Goal: Information Seeking & Learning: Find specific fact

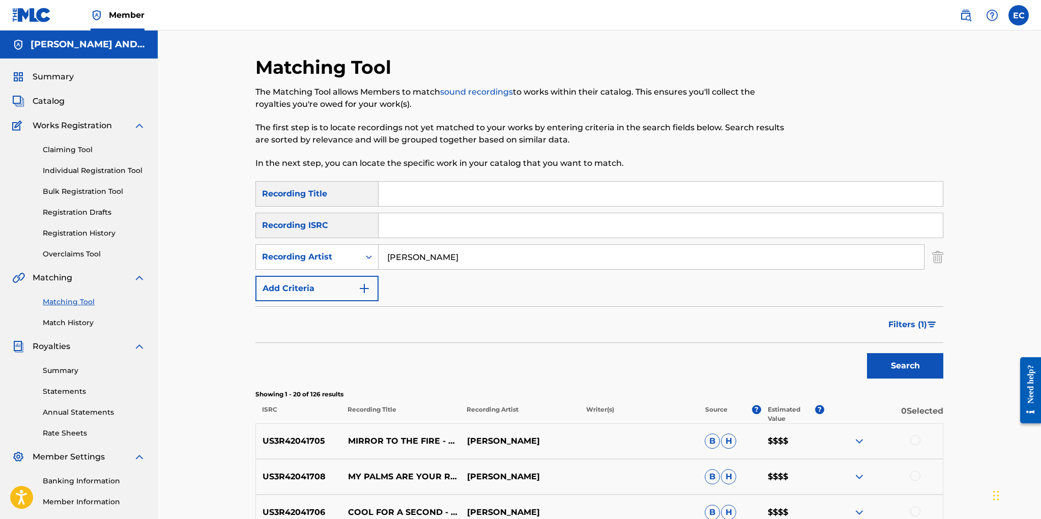
drag, startPoint x: 445, startPoint y: 258, endPoint x: 382, endPoint y: 258, distance: 62.6
click at [382, 258] on input "[PERSON_NAME]" at bounding box center [650, 257] width 545 height 24
click at [389, 199] on input "Search Form" at bounding box center [660, 194] width 564 height 24
type input "obsession"
click at [403, 254] on input "Search Form" at bounding box center [650, 257] width 545 height 24
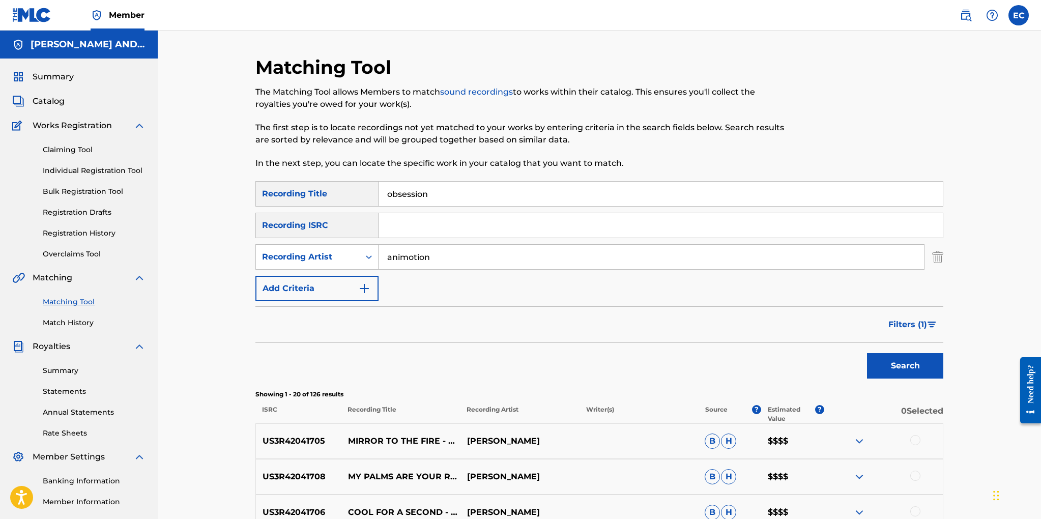
type input "animotion"
click at [901, 365] on button "Search" at bounding box center [905, 365] width 76 height 25
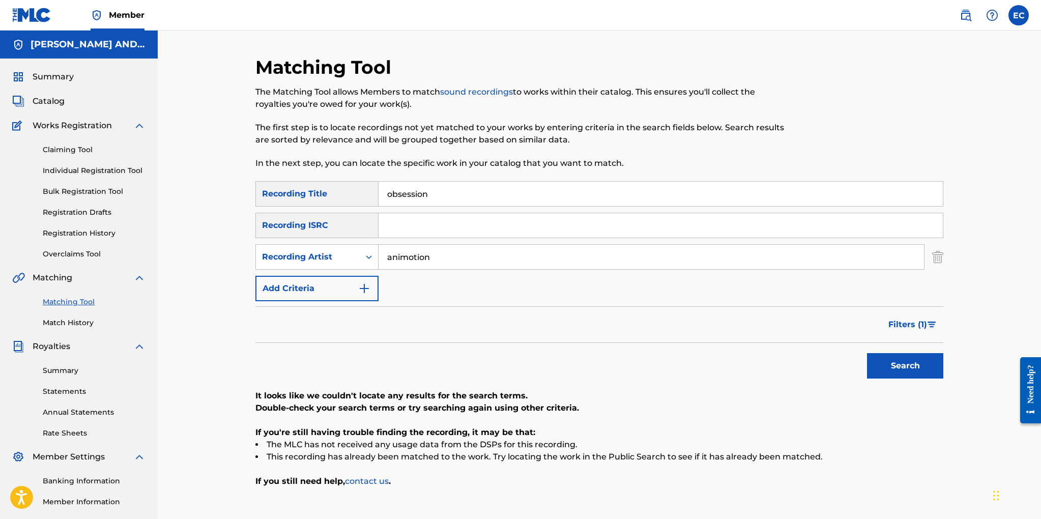
click at [913, 327] on span "Filters ( 1 )" at bounding box center [907, 324] width 39 height 12
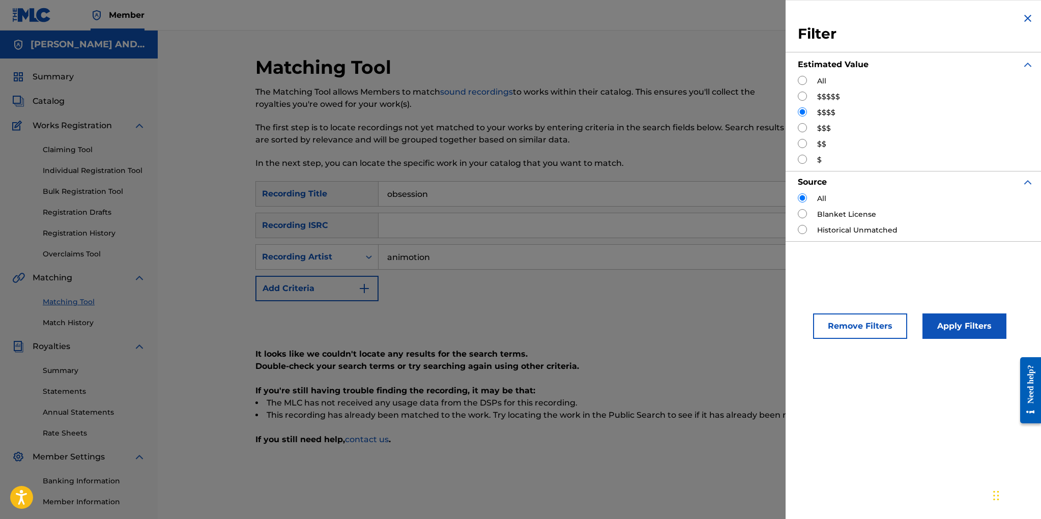
click at [851, 326] on button "Remove Filters" at bounding box center [860, 325] width 94 height 25
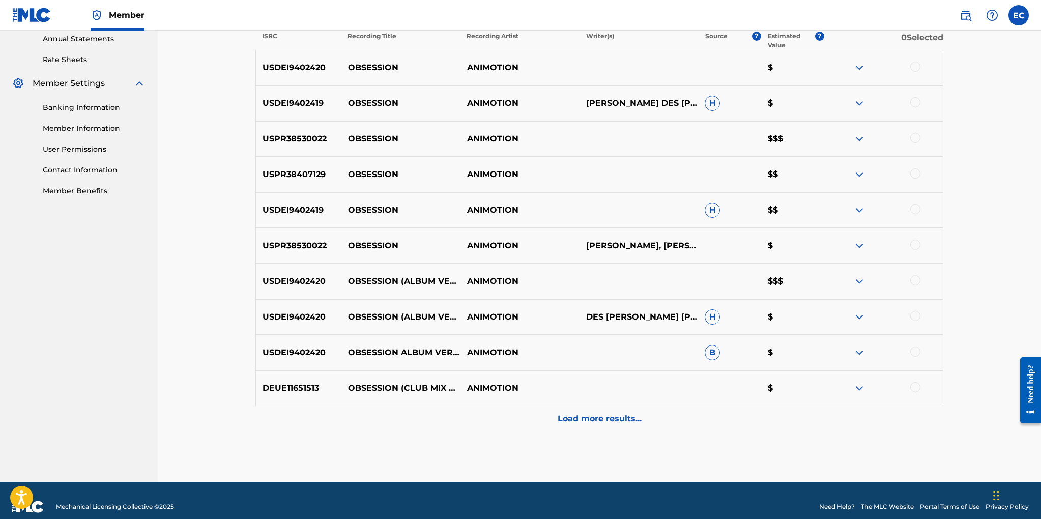
scroll to position [386, 0]
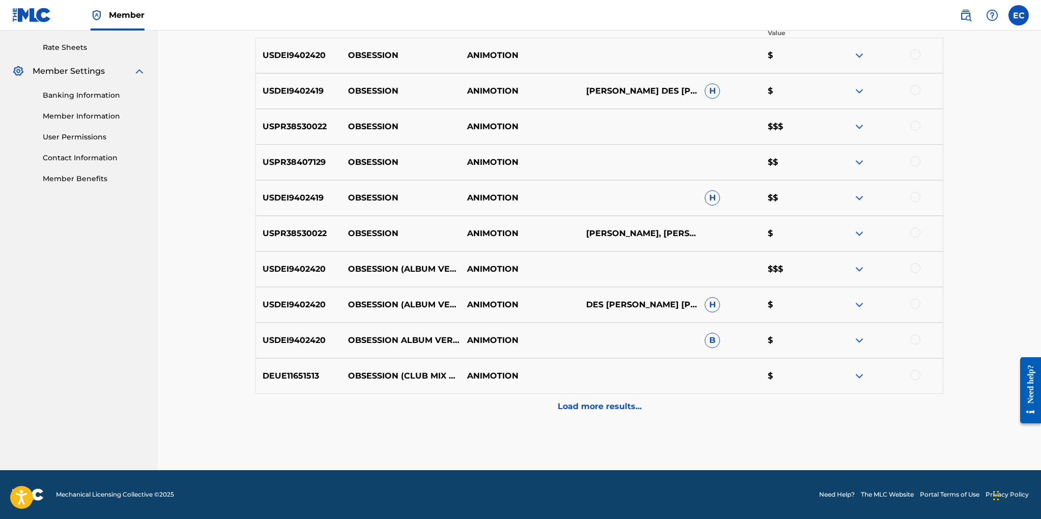
click at [601, 406] on p "Load more results..." at bounding box center [599, 406] width 84 height 12
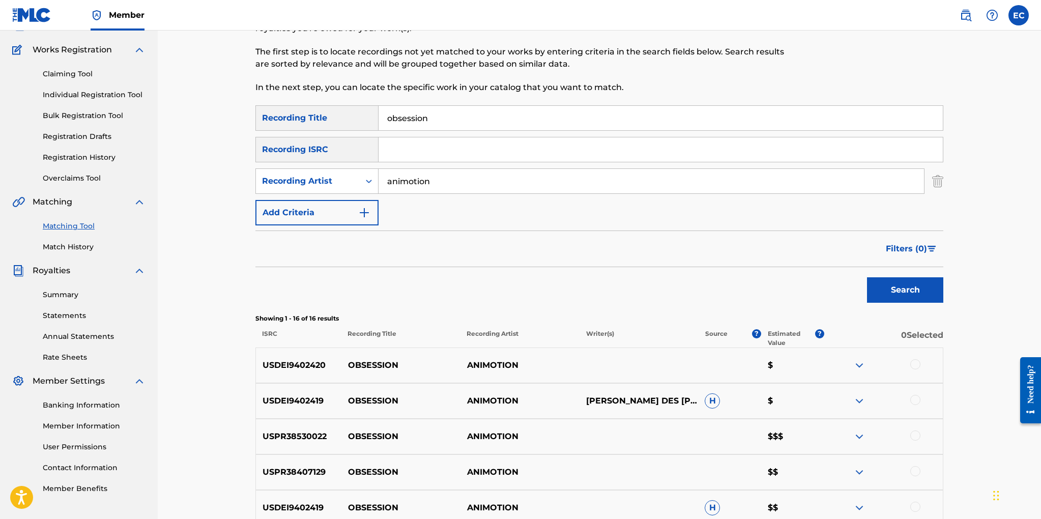
scroll to position [73, 0]
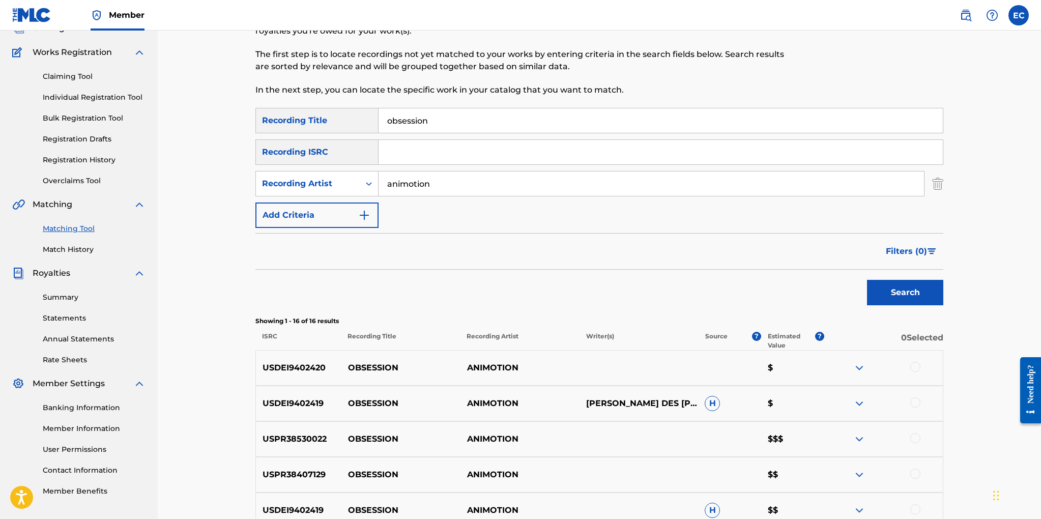
drag, startPoint x: 432, startPoint y: 120, endPoint x: 358, endPoint y: 107, distance: 74.8
click at [358, 108] on div "SearchWithCriteria4e8a25fa-c5be-436a-8d85-362fedaaa10b Recording Title obsession" at bounding box center [599, 120] width 688 height 25
click at [905, 293] on button "Search" at bounding box center [905, 292] width 76 height 25
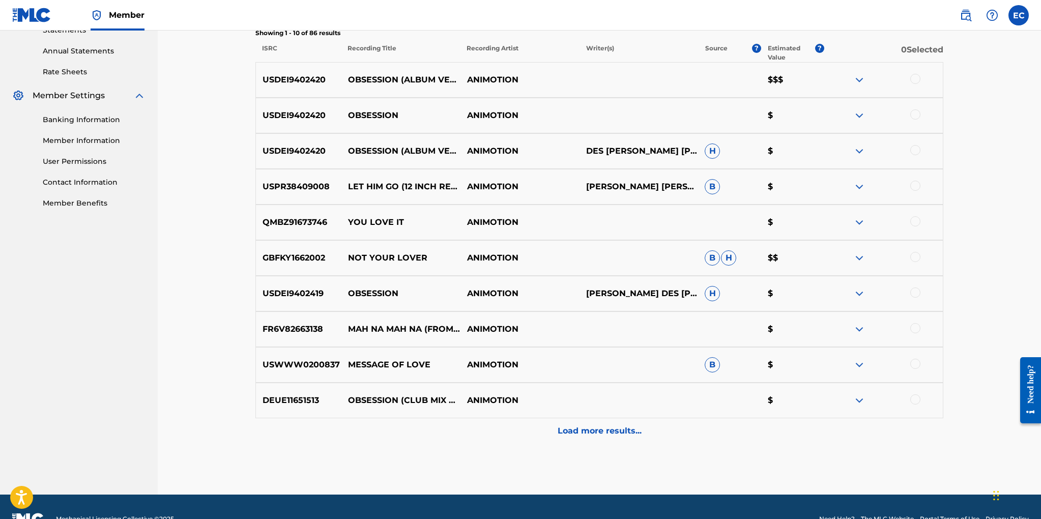
scroll to position [386, 0]
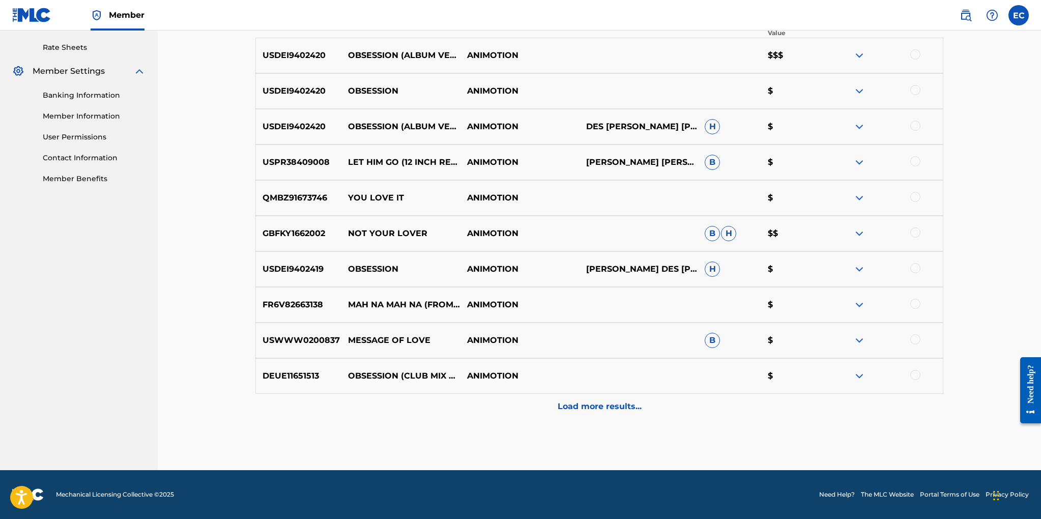
click at [581, 409] on p "Load more results..." at bounding box center [599, 406] width 84 height 12
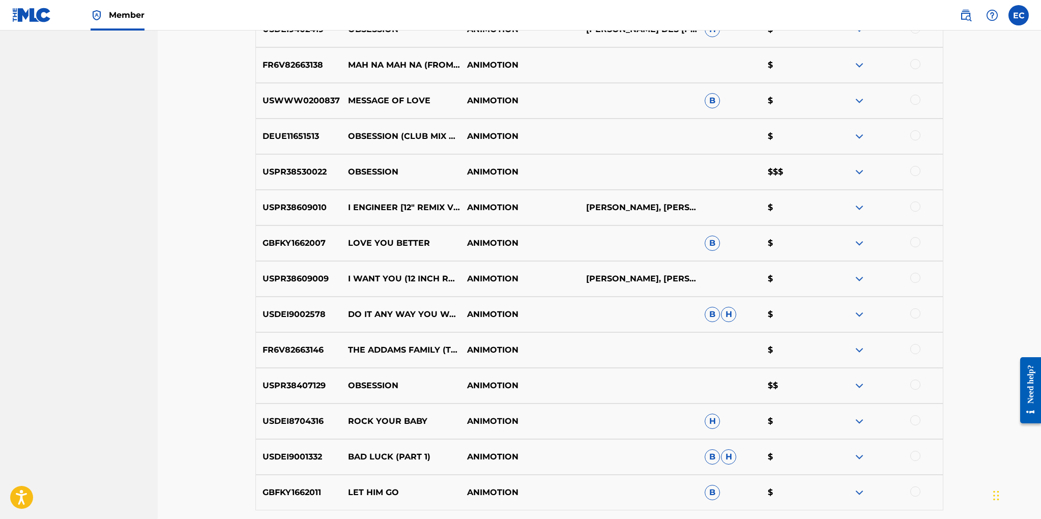
scroll to position [742, 0]
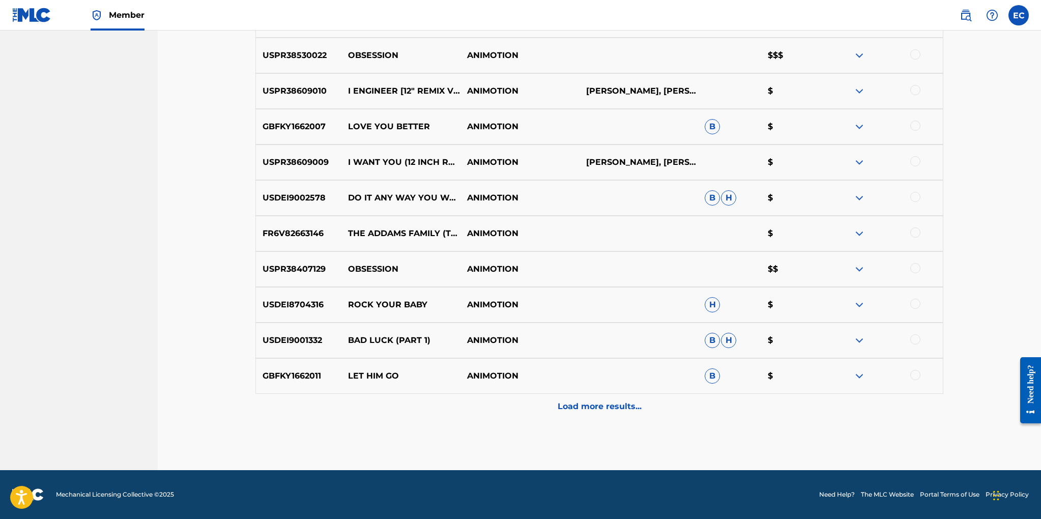
click at [581, 409] on p "Load more results..." at bounding box center [599, 406] width 84 height 12
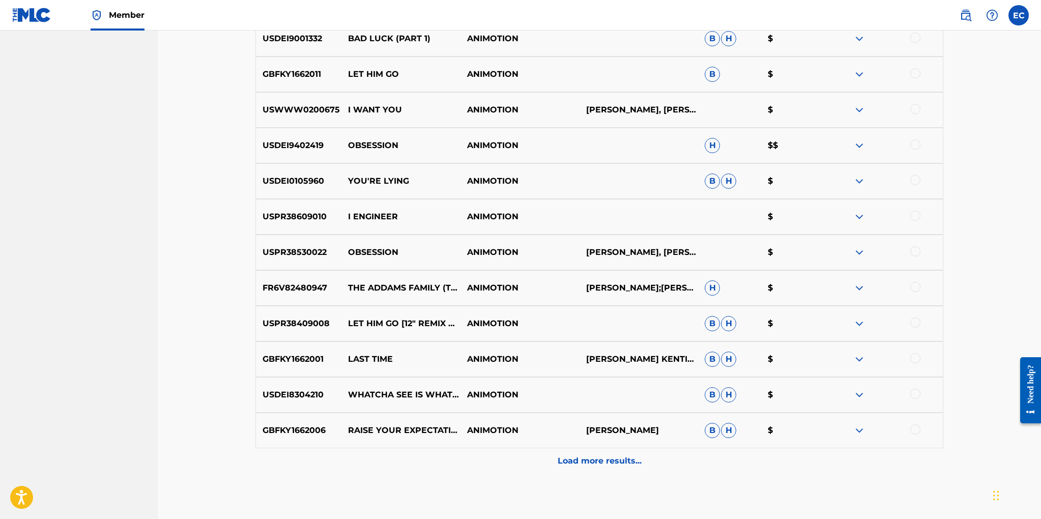
scroll to position [1098, 0]
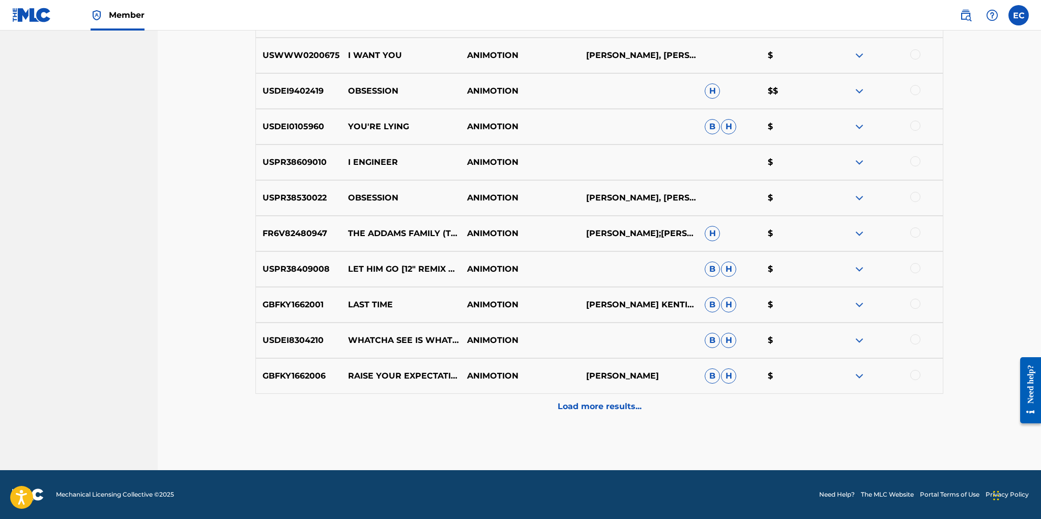
click at [580, 409] on p "Load more results..." at bounding box center [599, 406] width 84 height 12
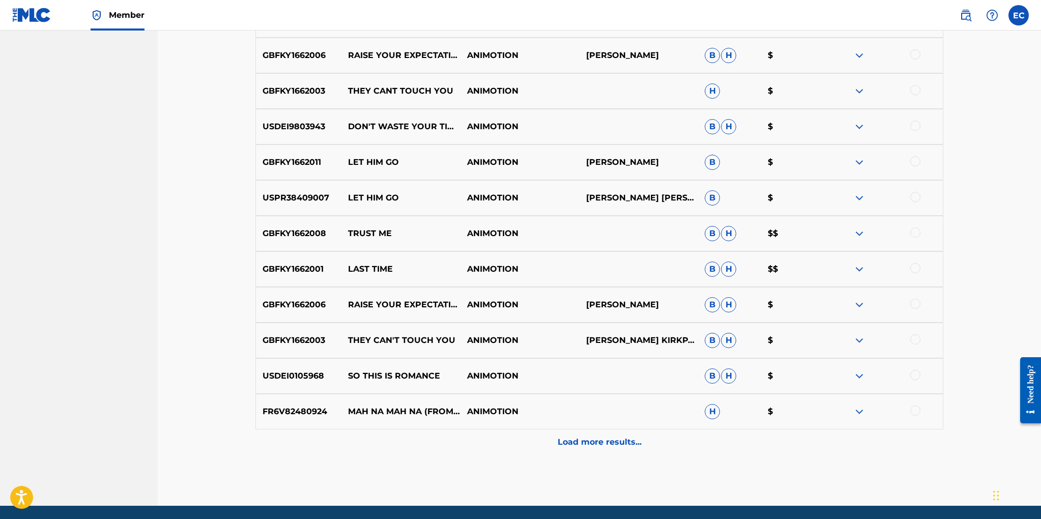
scroll to position [1444, 0]
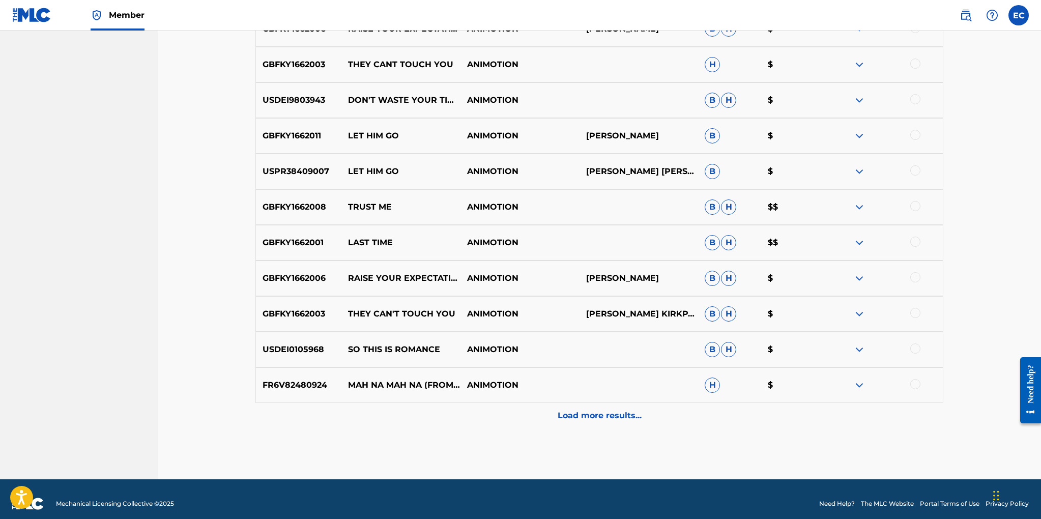
click at [595, 412] on p "Load more results..." at bounding box center [599, 415] width 84 height 12
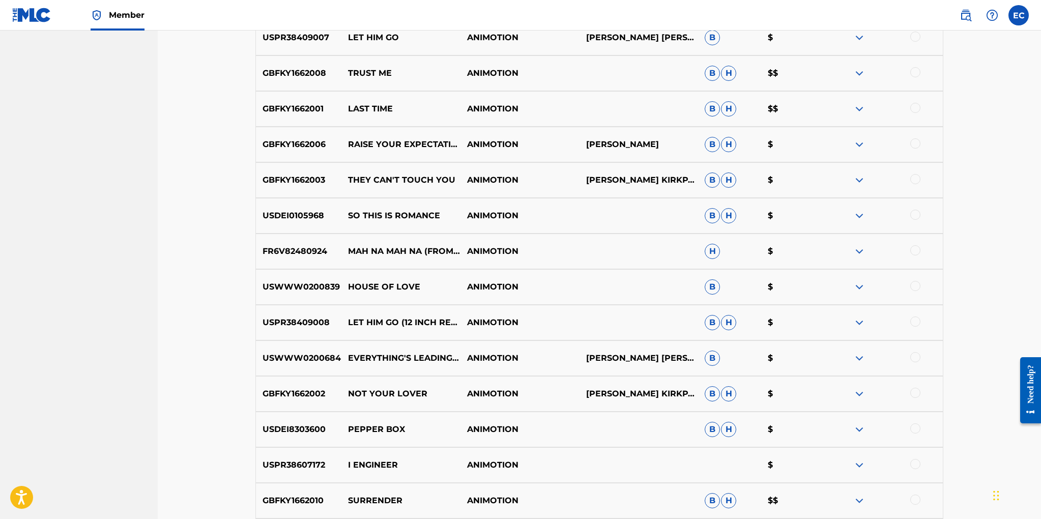
scroll to position [1810, 0]
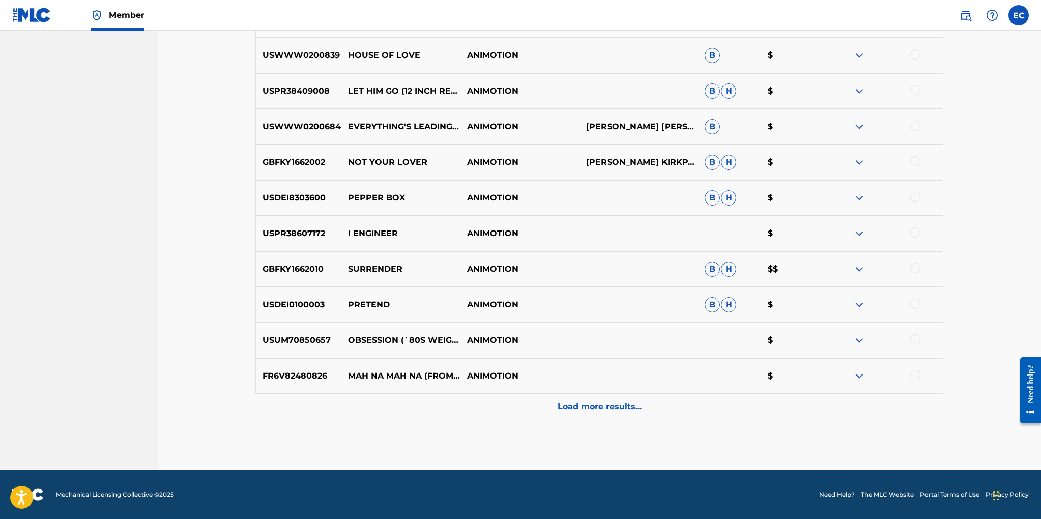
click at [593, 408] on p "Load more results..." at bounding box center [599, 406] width 84 height 12
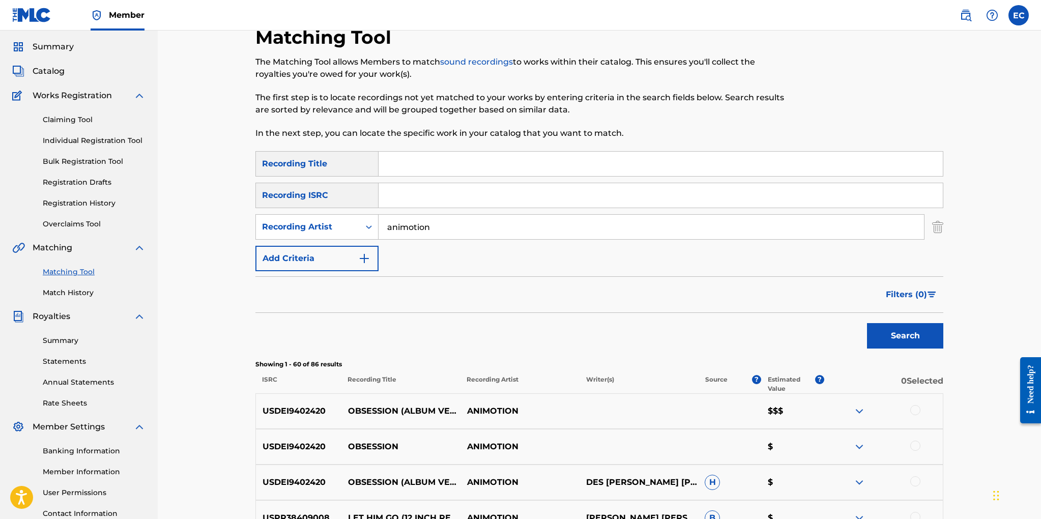
scroll to position [0, 0]
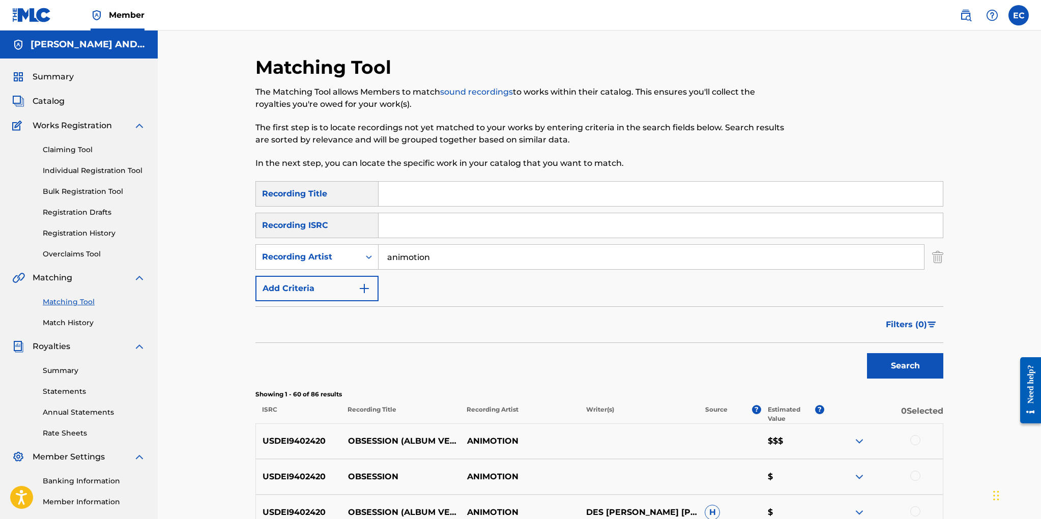
click at [439, 257] on input "animotion" at bounding box center [650, 257] width 545 height 24
type input "a"
click at [410, 193] on input "Search Form" at bounding box center [660, 194] width 564 height 24
type input "obsession"
click at [325, 251] on div "Recording Artist" at bounding box center [308, 257] width 92 height 12
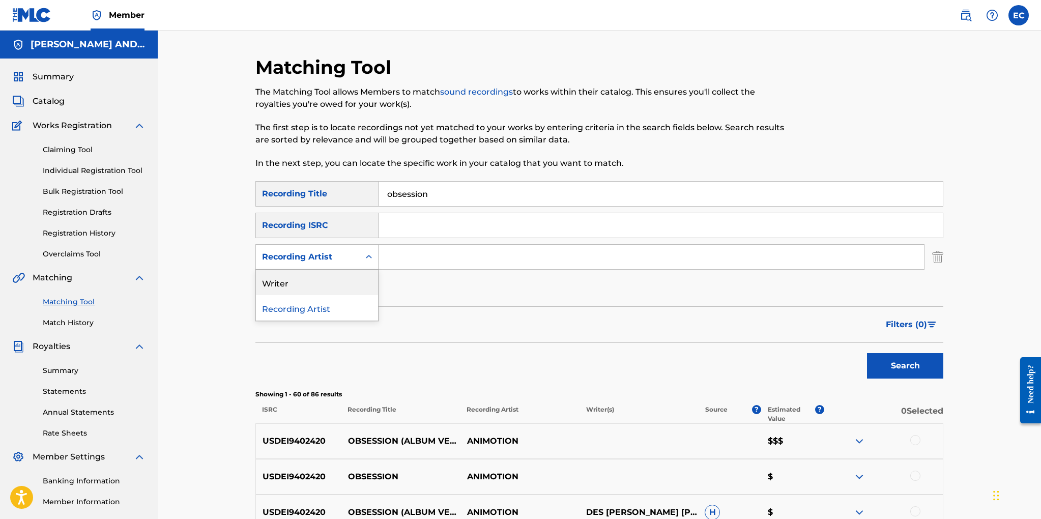
drag, startPoint x: 317, startPoint y: 284, endPoint x: 337, endPoint y: 277, distance: 20.9
click at [317, 284] on div "Writer" at bounding box center [317, 282] width 122 height 25
click at [404, 257] on input "Search Form" at bounding box center [650, 257] width 545 height 24
type input "knight"
click at [867, 353] on button "Search" at bounding box center [905, 365] width 76 height 25
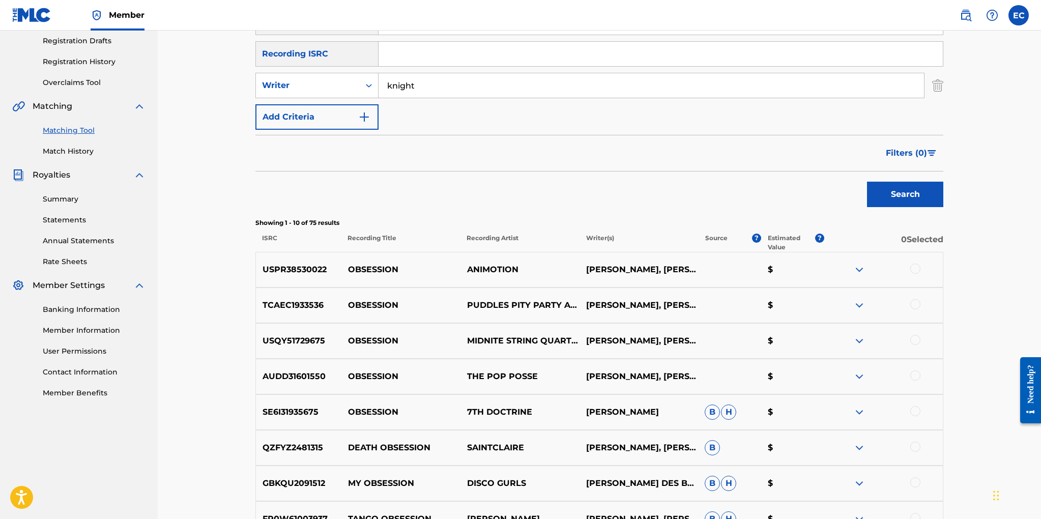
scroll to position [164, 0]
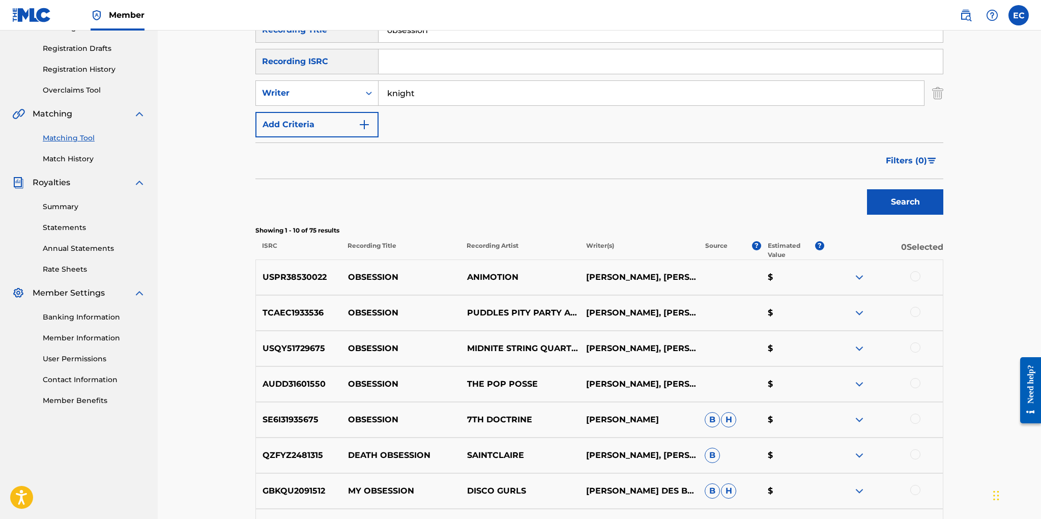
click at [896, 160] on span "Filters ( 0 )" at bounding box center [905, 161] width 41 height 12
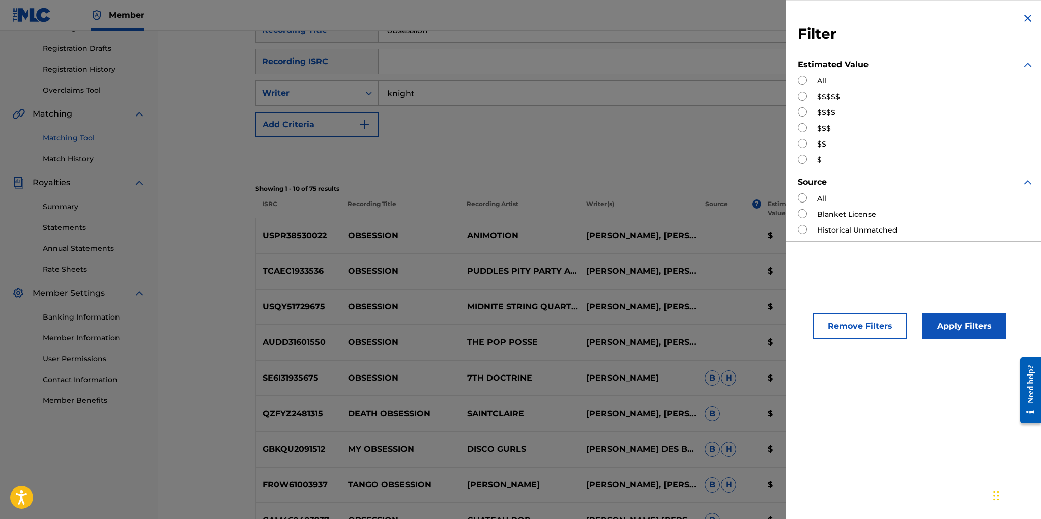
drag, startPoint x: 804, startPoint y: 144, endPoint x: 855, endPoint y: 240, distance: 108.1
click at [804, 145] on input "Search Form" at bounding box center [801, 143] width 9 height 9
radio input "true"
click at [939, 331] on button "Apply Filters" at bounding box center [964, 325] width 84 height 25
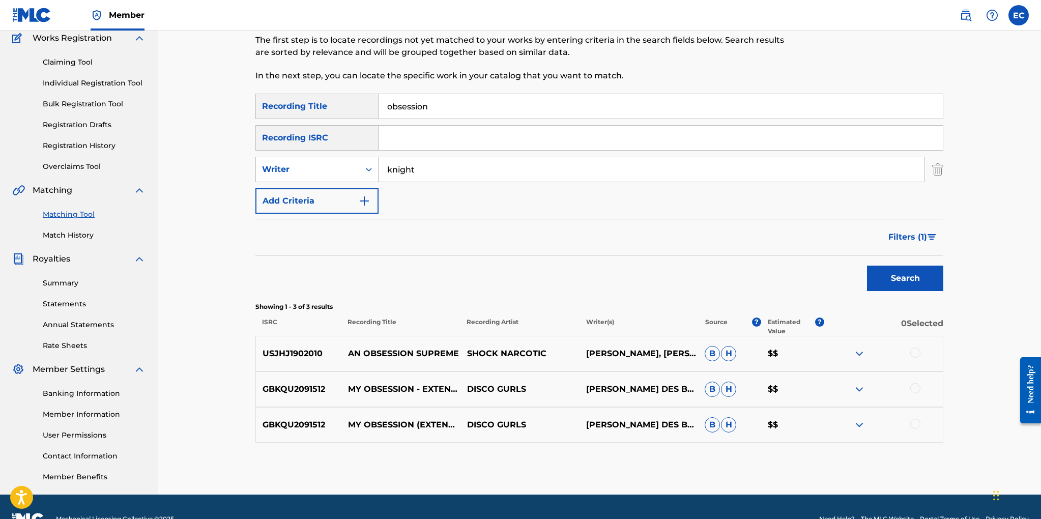
scroll to position [86, 0]
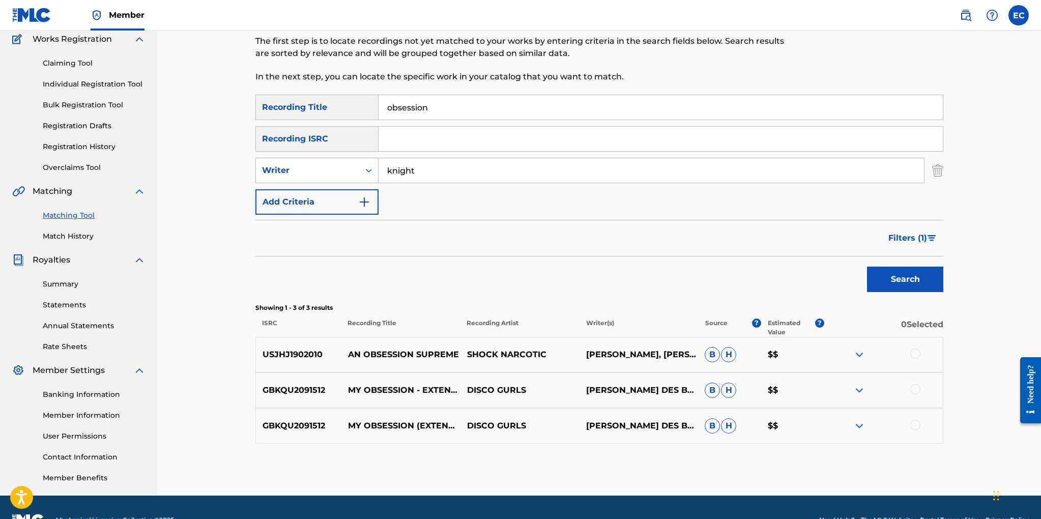
click at [907, 237] on span "Filters ( 1 )" at bounding box center [907, 238] width 39 height 12
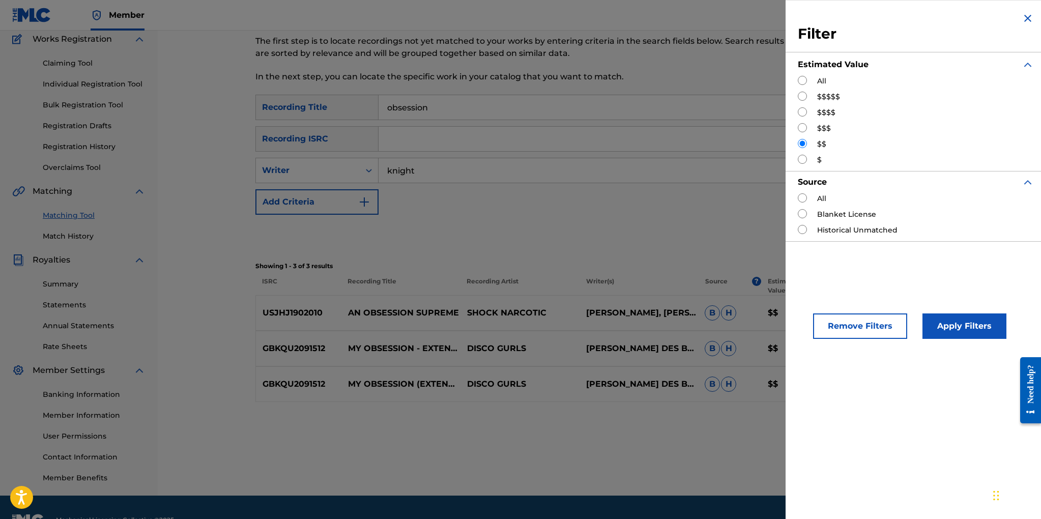
scroll to position [89, 0]
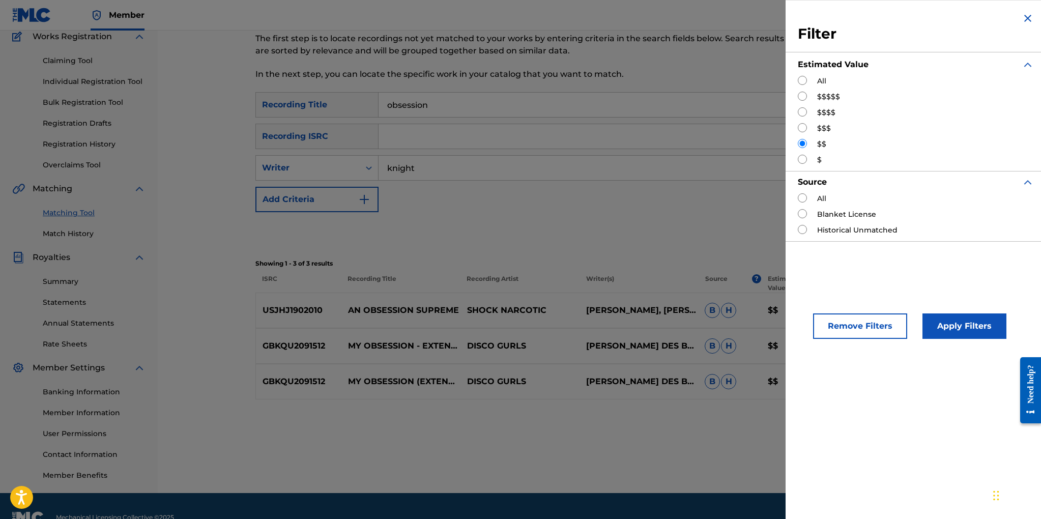
click at [804, 126] on input "Search Form" at bounding box center [801, 127] width 9 height 9
radio input "true"
click at [935, 323] on button "Apply Filters" at bounding box center [964, 325] width 84 height 25
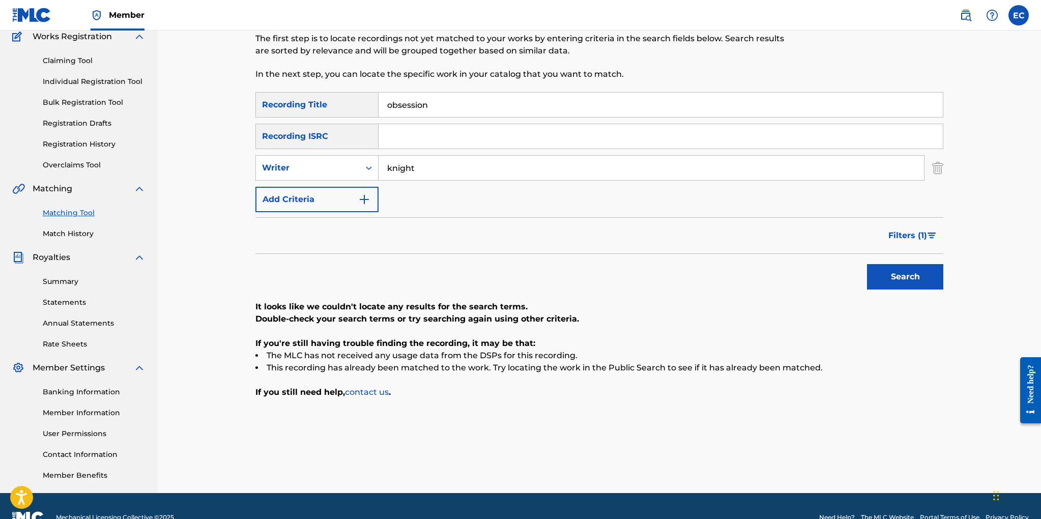
drag, startPoint x: 433, startPoint y: 103, endPoint x: 332, endPoint y: 93, distance: 101.7
click at [332, 93] on div "SearchWithCriteria4e8a25fa-c5be-436a-8d85-362fedaaa10b Recording Title obsession" at bounding box center [599, 104] width 688 height 25
click at [432, 168] on input "knight" at bounding box center [650, 168] width 545 height 24
type input "k"
click at [413, 104] on input "Search Form" at bounding box center [660, 105] width 564 height 24
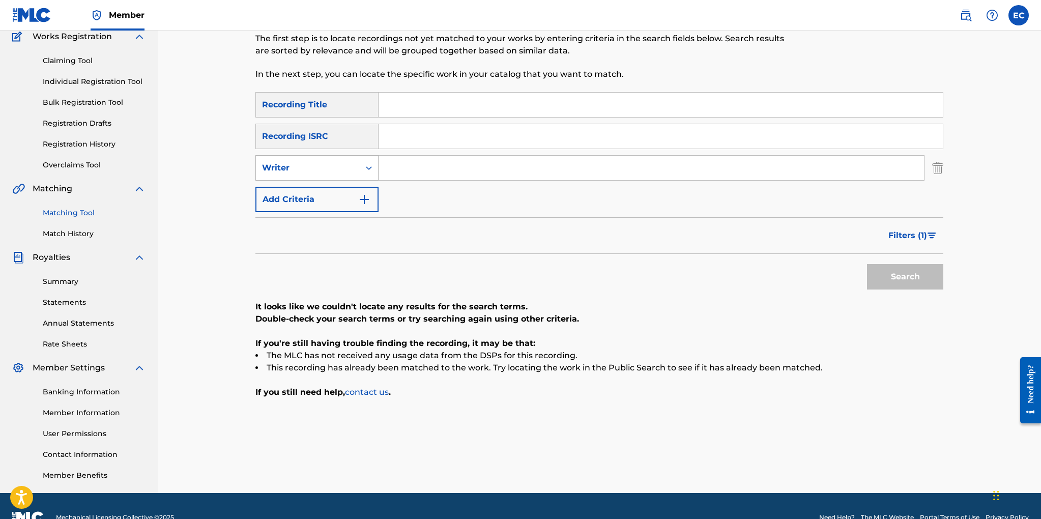
click at [365, 165] on icon "Search Form" at bounding box center [369, 168] width 10 height 10
click at [346, 189] on div "Recording Artist" at bounding box center [317, 193] width 122 height 25
click at [403, 168] on input "Search Form" at bounding box center [650, 168] width 545 height 24
type input "flyingfish"
click at [867, 264] on button "Search" at bounding box center [905, 276] width 76 height 25
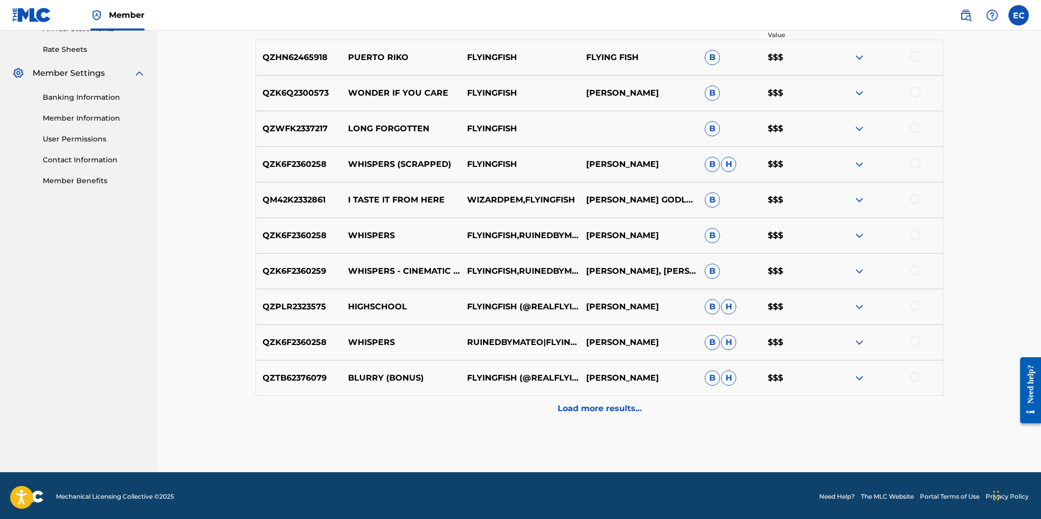
scroll to position [381, 0]
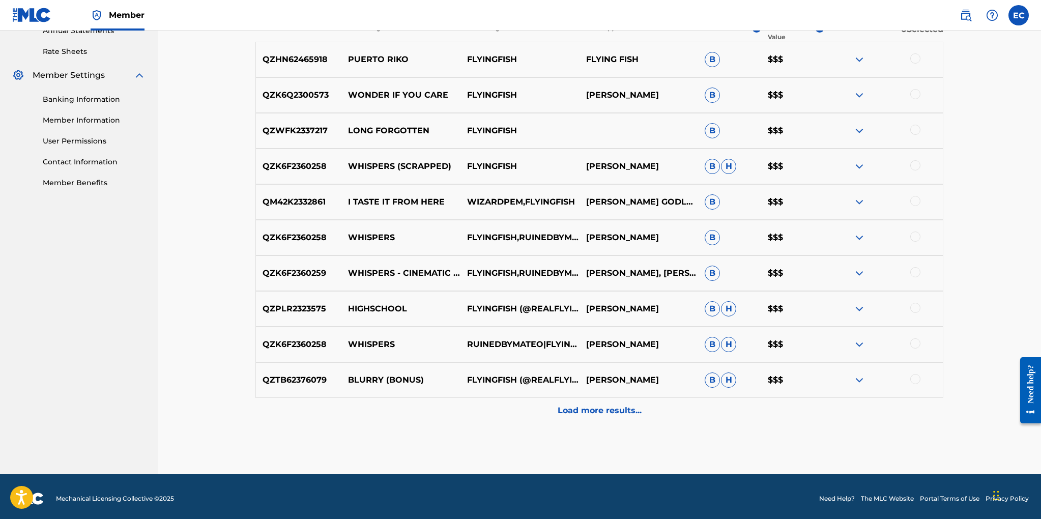
click at [591, 408] on p "Load more results..." at bounding box center [599, 410] width 84 height 12
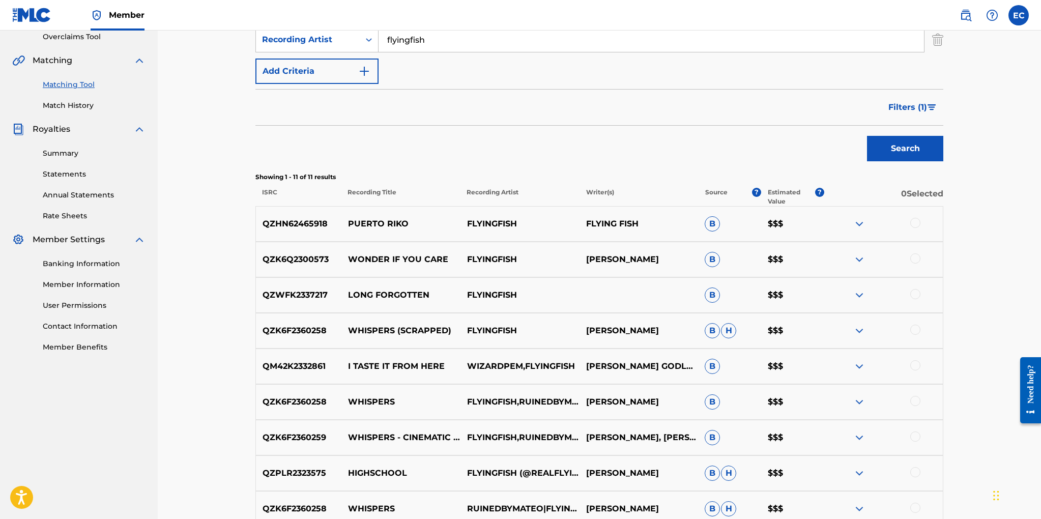
scroll to position [214, 0]
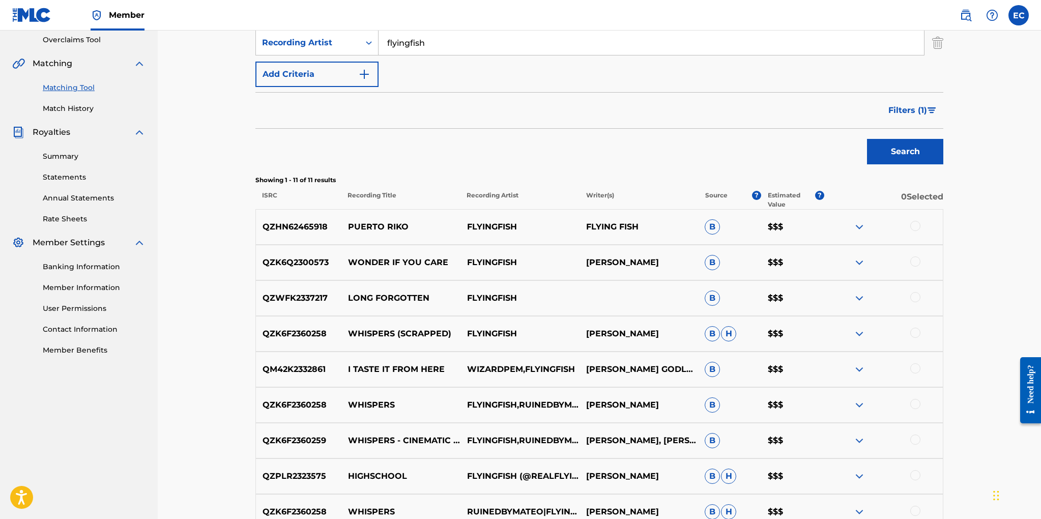
click at [913, 105] on span "Filters ( 1 )" at bounding box center [907, 110] width 39 height 12
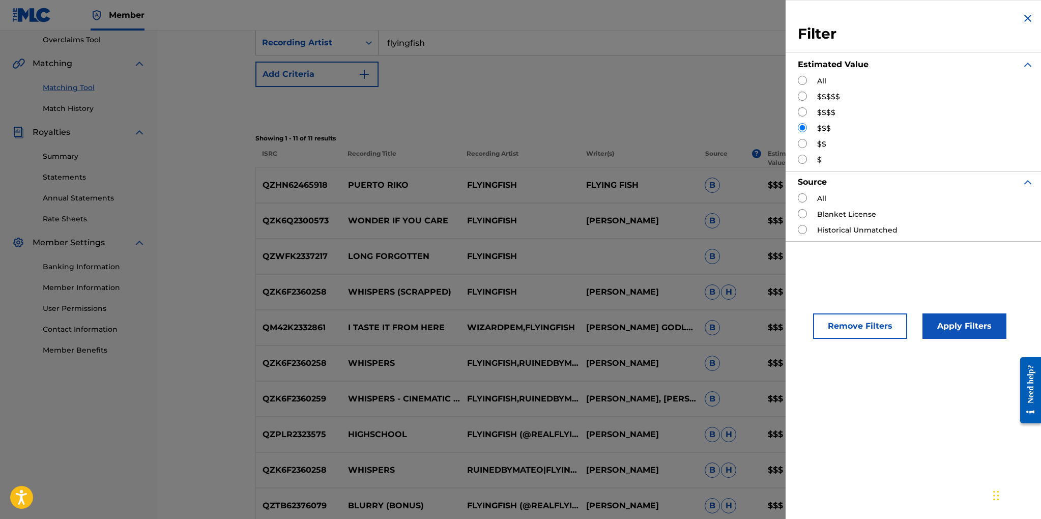
drag, startPoint x: 803, startPoint y: 95, endPoint x: 812, endPoint y: 126, distance: 32.2
click at [803, 95] on input "Search Form" at bounding box center [801, 96] width 9 height 9
radio input "true"
click at [952, 329] on button "Apply Filters" at bounding box center [964, 325] width 84 height 25
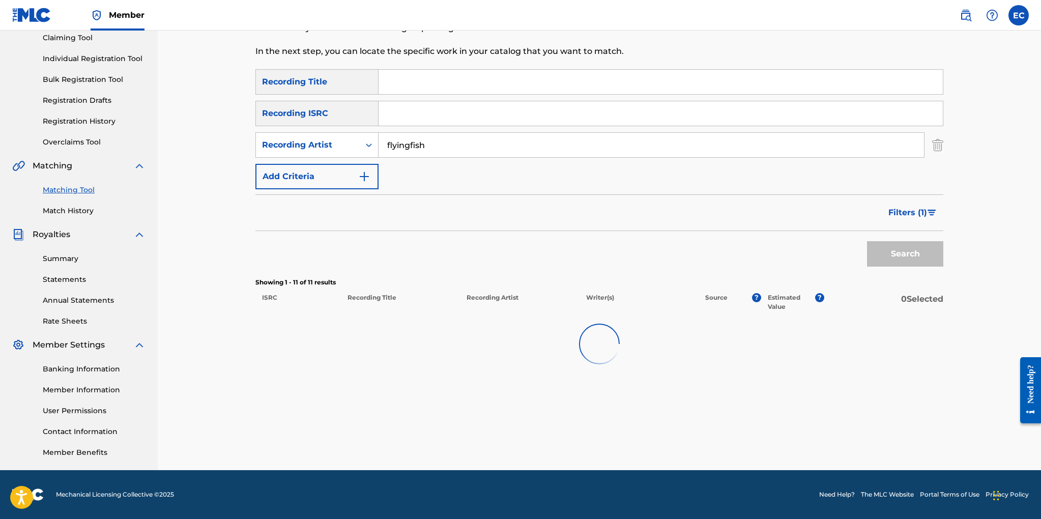
scroll to position [112, 0]
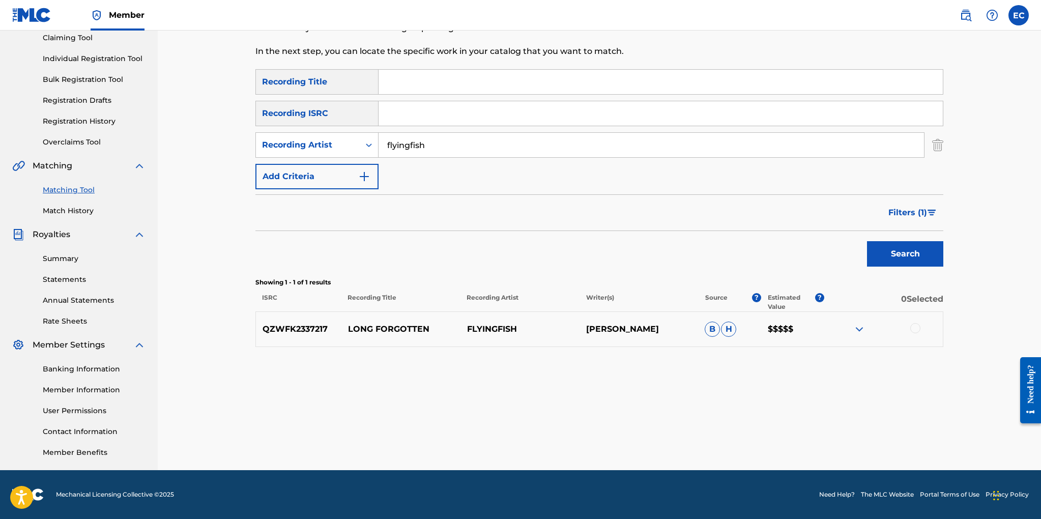
click at [896, 208] on span "Filters ( 1 )" at bounding box center [907, 212] width 39 height 12
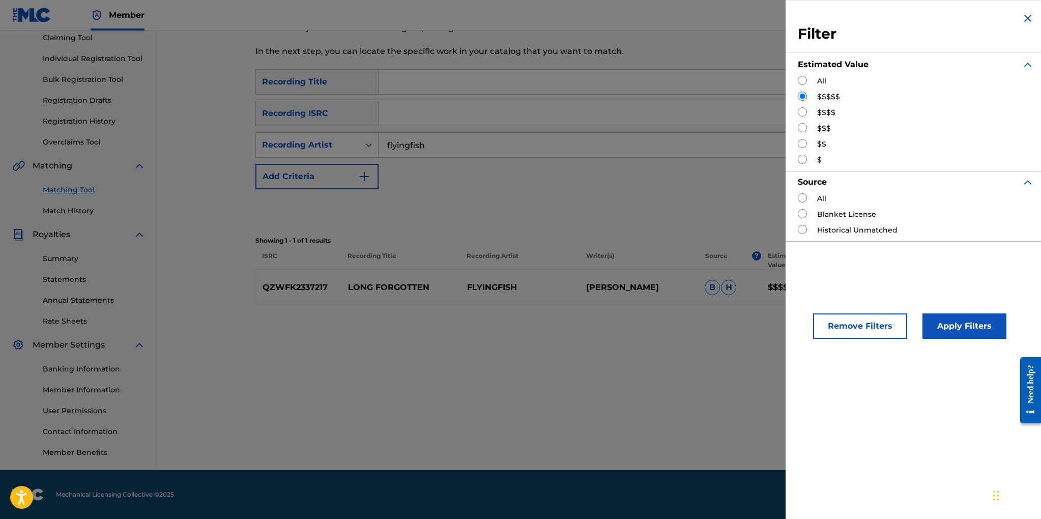
click at [802, 110] on input "Search Form" at bounding box center [801, 111] width 9 height 9
radio input "true"
drag, startPoint x: 950, startPoint y: 327, endPoint x: 921, endPoint y: 307, distance: 34.4
click at [950, 327] on button "Apply Filters" at bounding box center [964, 325] width 84 height 25
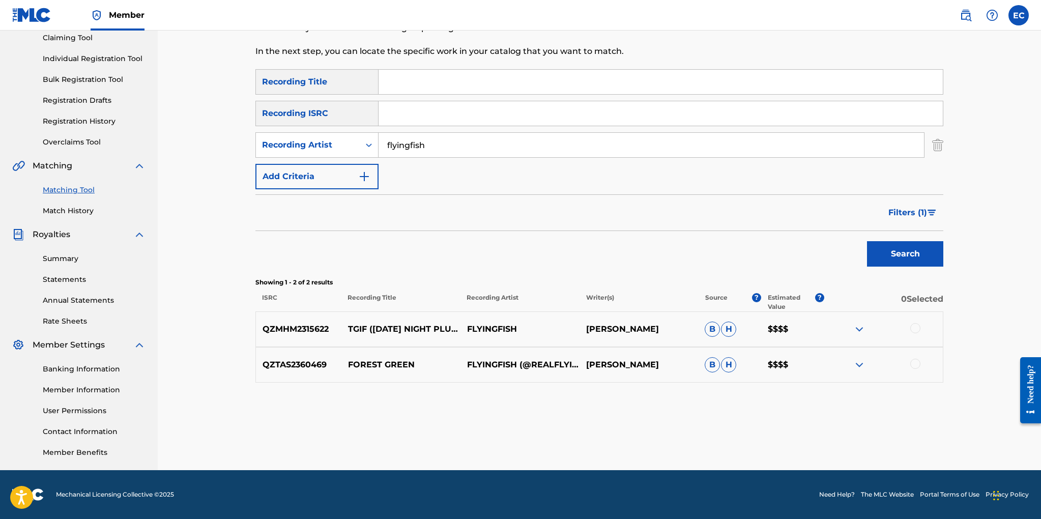
click at [608, 389] on div "Matching Tool The Matching Tool allows Members to match sound recordings to wor…" at bounding box center [599, 207] width 688 height 526
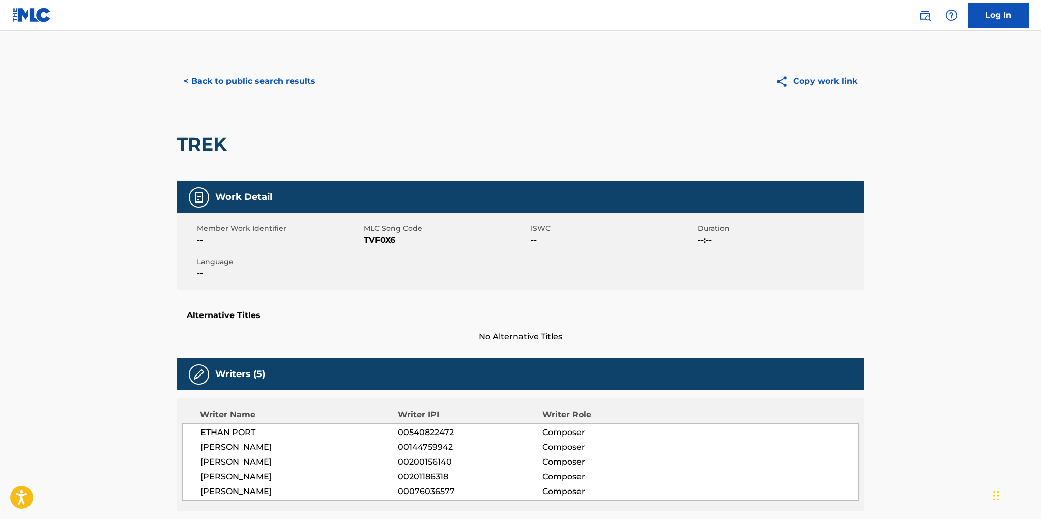
click at [294, 79] on button "< Back to public search results" at bounding box center [249, 81] width 146 height 25
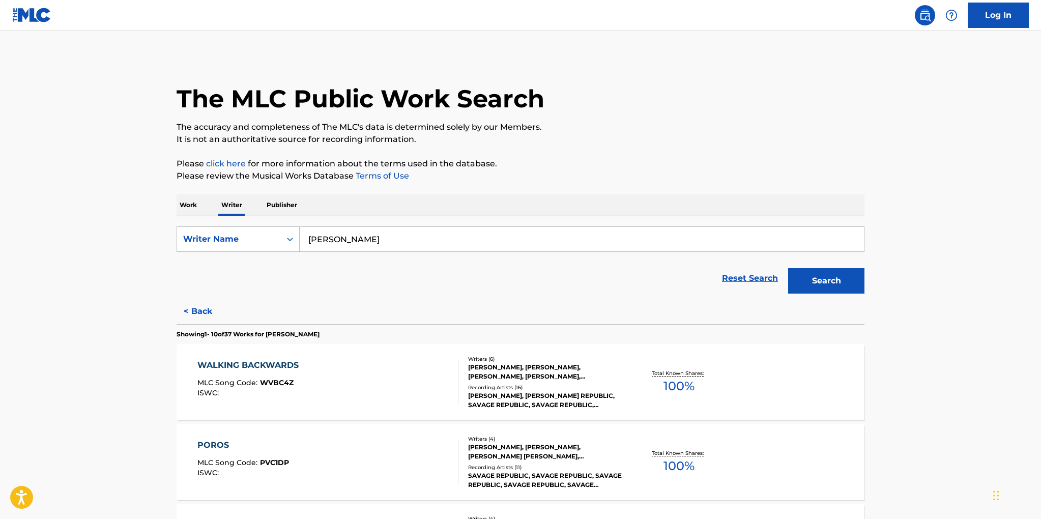
click at [288, 203] on p "Publisher" at bounding box center [281, 204] width 37 height 21
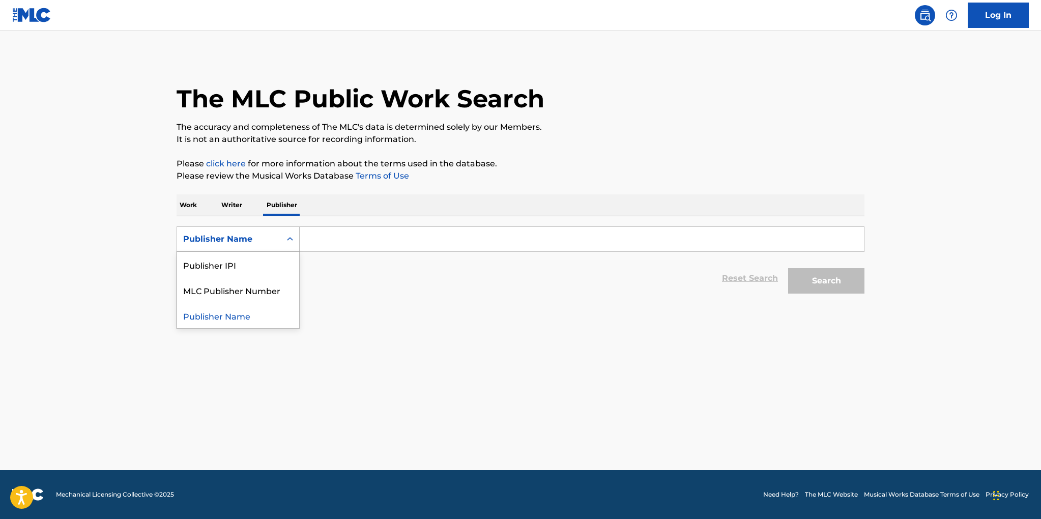
click at [277, 239] on div "Publisher Name" at bounding box center [229, 238] width 104 height 19
click at [238, 206] on p "Writer" at bounding box center [231, 204] width 27 height 21
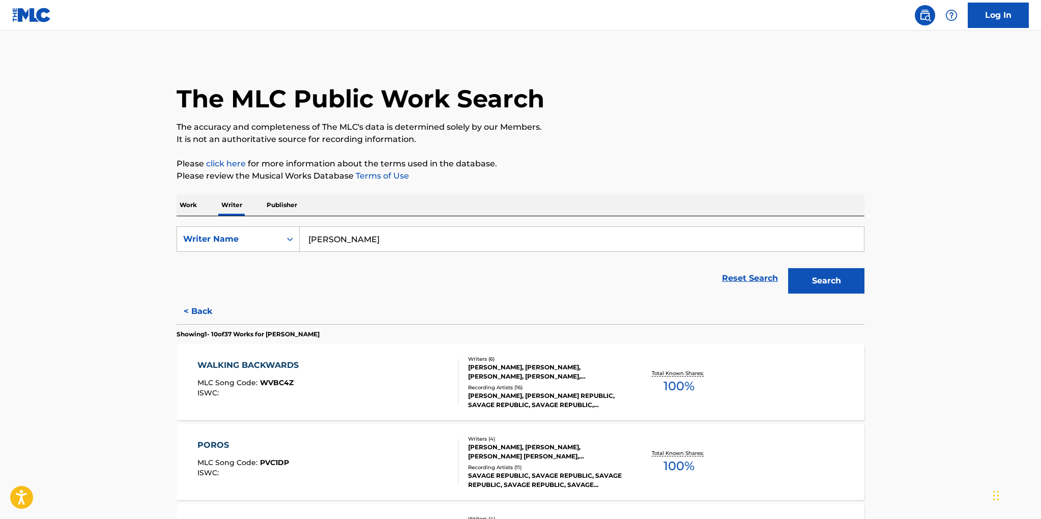
click at [358, 241] on input "ethan port" at bounding box center [582, 239] width 564 height 24
type input "e"
click at [185, 200] on p "Work" at bounding box center [187, 204] width 23 height 21
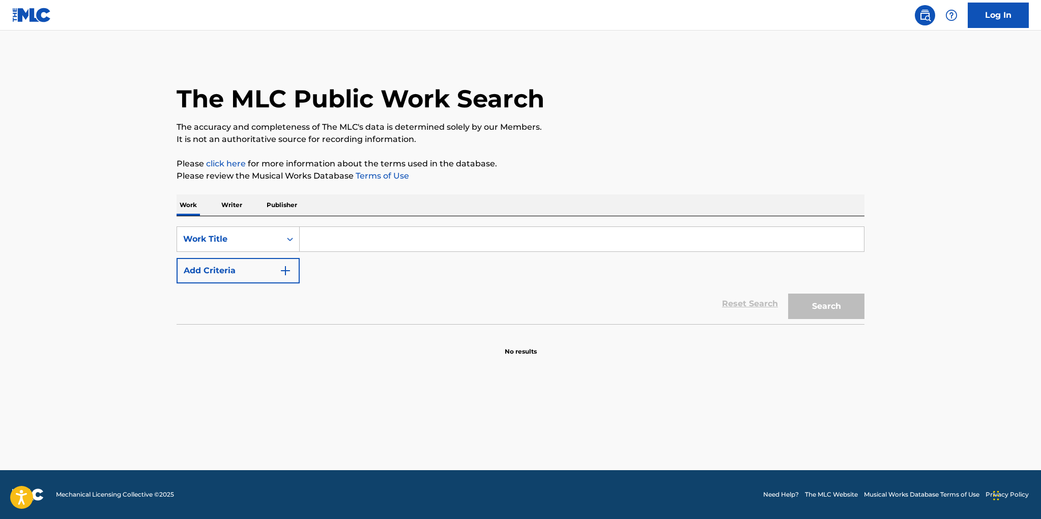
click at [335, 237] on input "Search Form" at bounding box center [582, 239] width 564 height 24
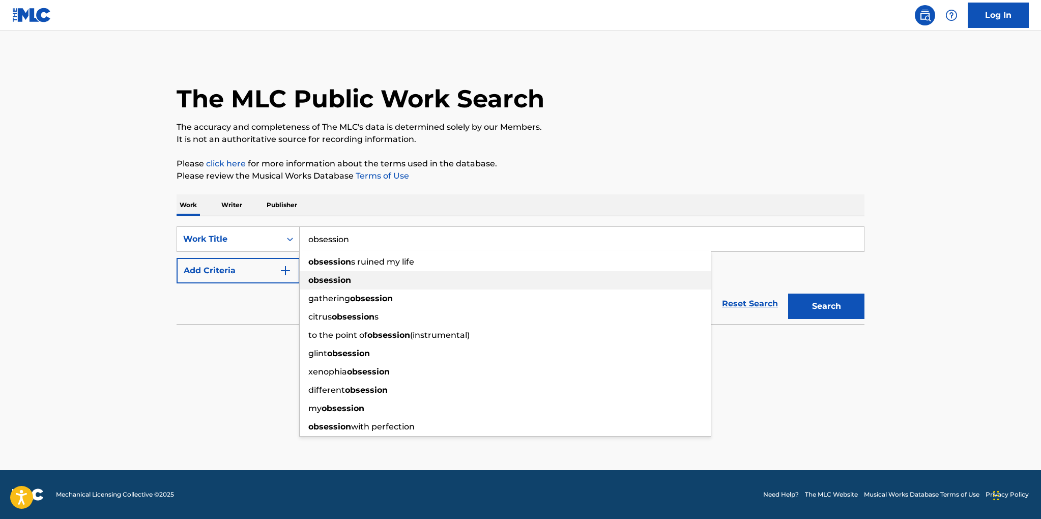
type input "obsession"
drag, startPoint x: 333, startPoint y: 279, endPoint x: 305, endPoint y: 276, distance: 28.2
click at [333, 279] on strong "obsession" at bounding box center [329, 280] width 43 height 10
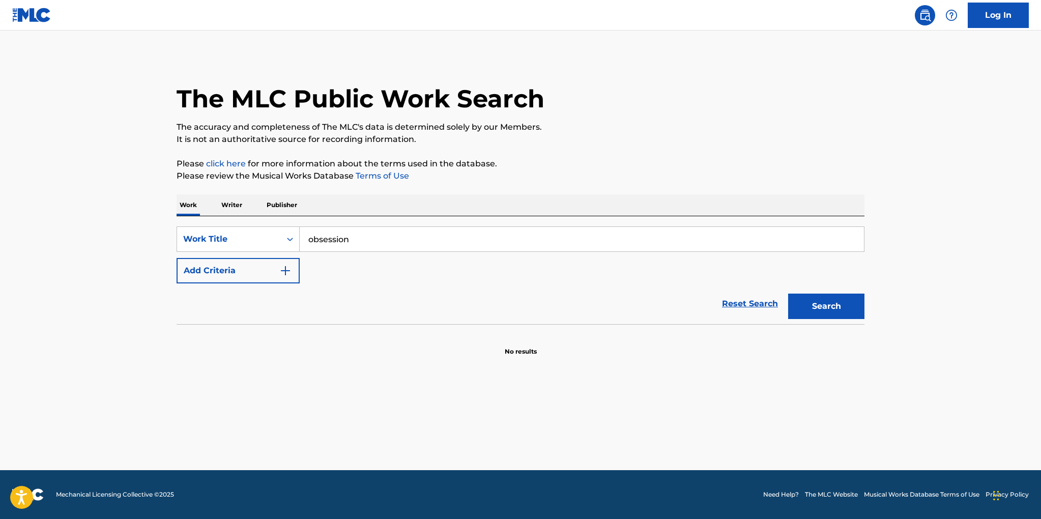
click at [272, 268] on button "Add Criteria" at bounding box center [237, 270] width 123 height 25
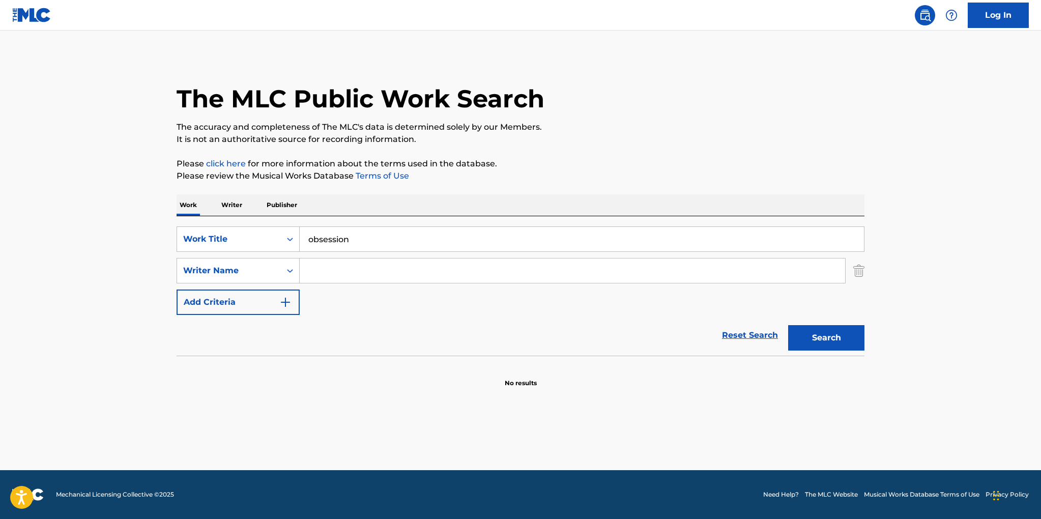
click at [324, 271] on input "Search Form" at bounding box center [572, 270] width 545 height 24
type input "knight"
click at [788, 325] on button "Search" at bounding box center [826, 337] width 76 height 25
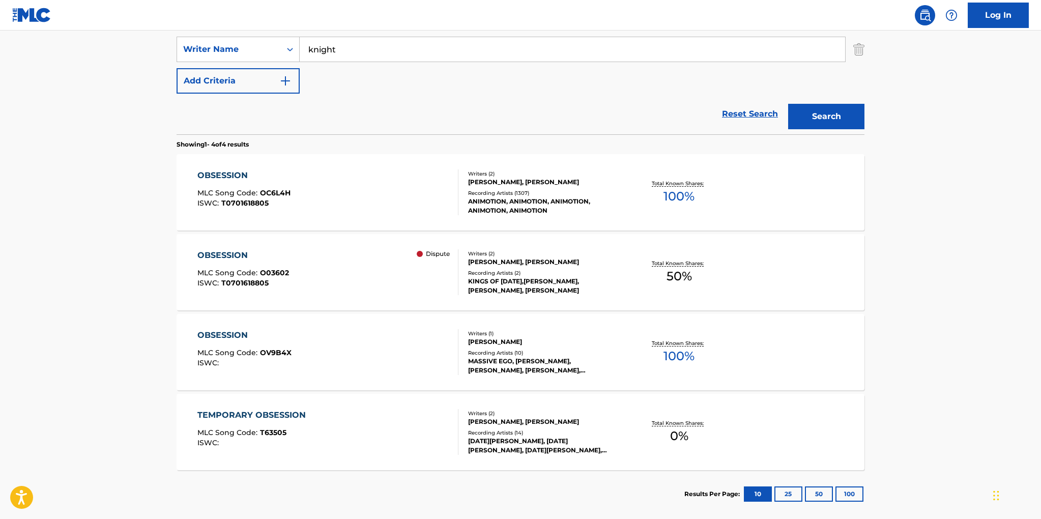
scroll to position [230, 0]
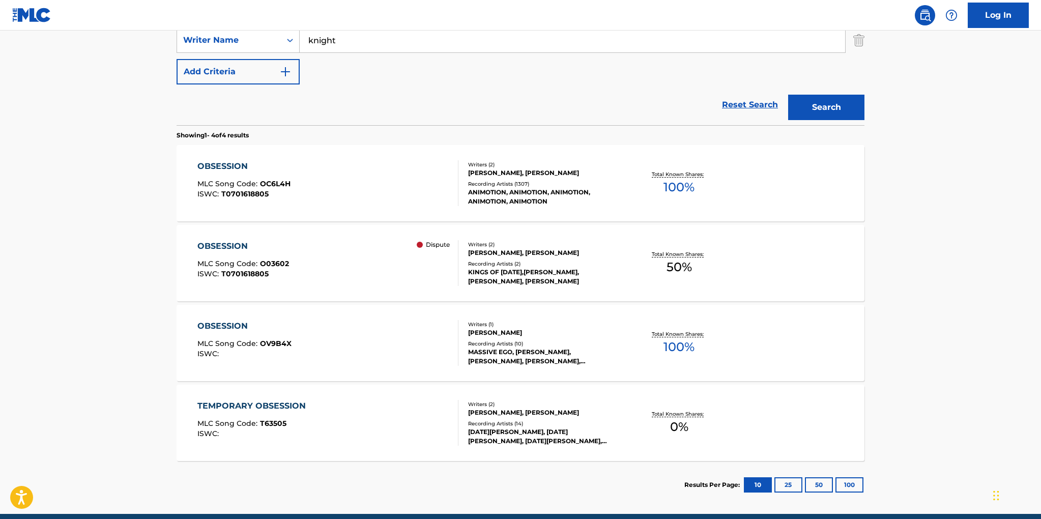
click at [514, 202] on div "ANIMOTION, ANIMOTION, ANIMOTION, ANIMOTION, ANIMOTION" at bounding box center [545, 197] width 154 height 18
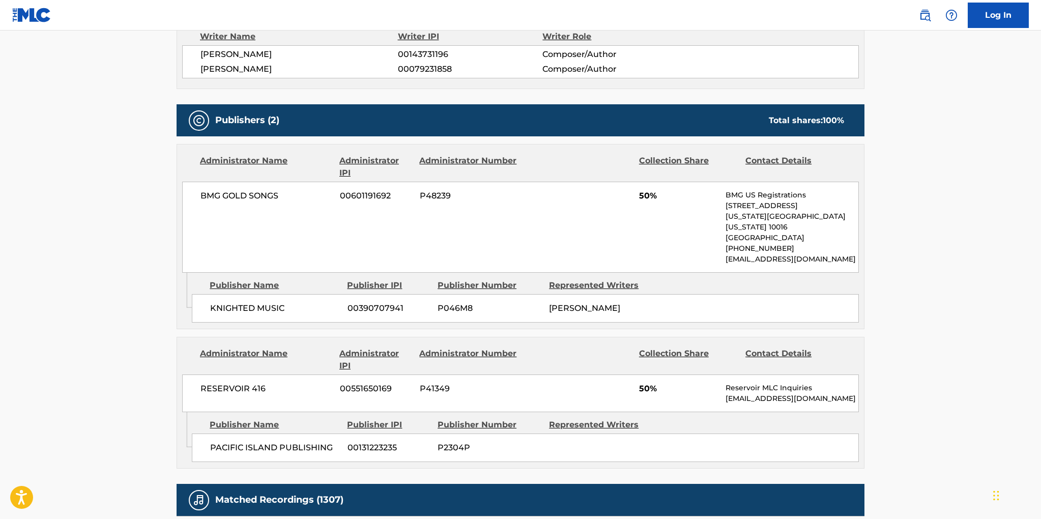
scroll to position [302, 0]
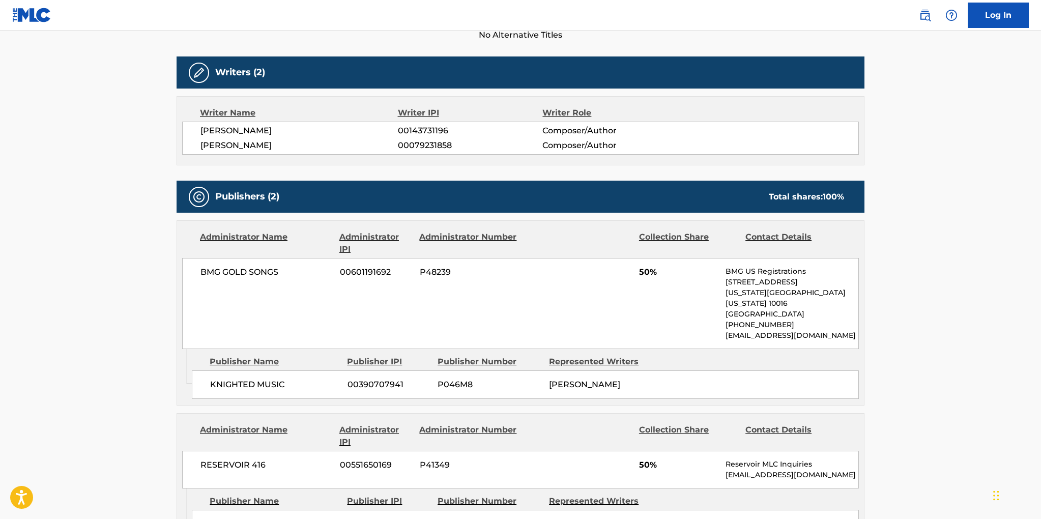
scroll to position [274, 0]
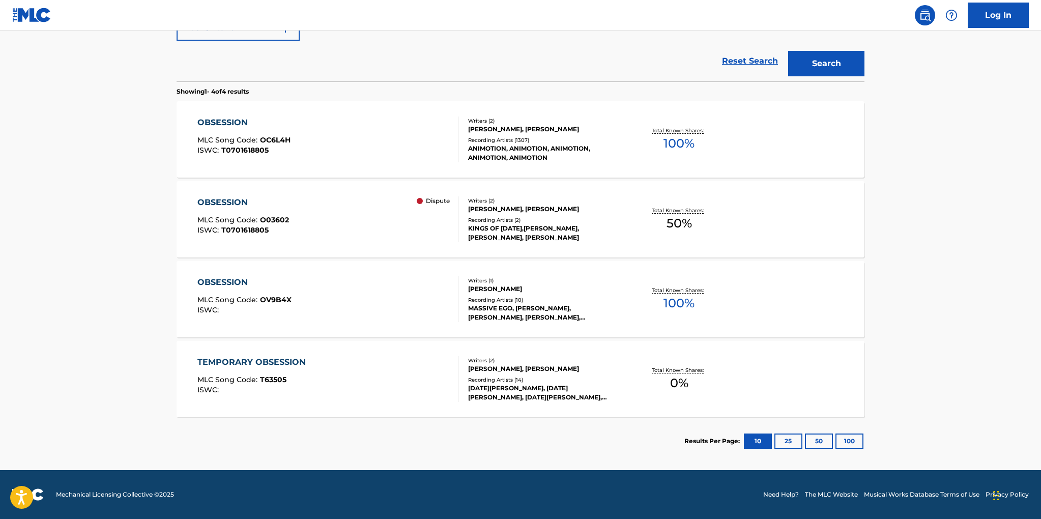
click at [540, 216] on div "Recording Artists ( 2 )" at bounding box center [545, 220] width 154 height 8
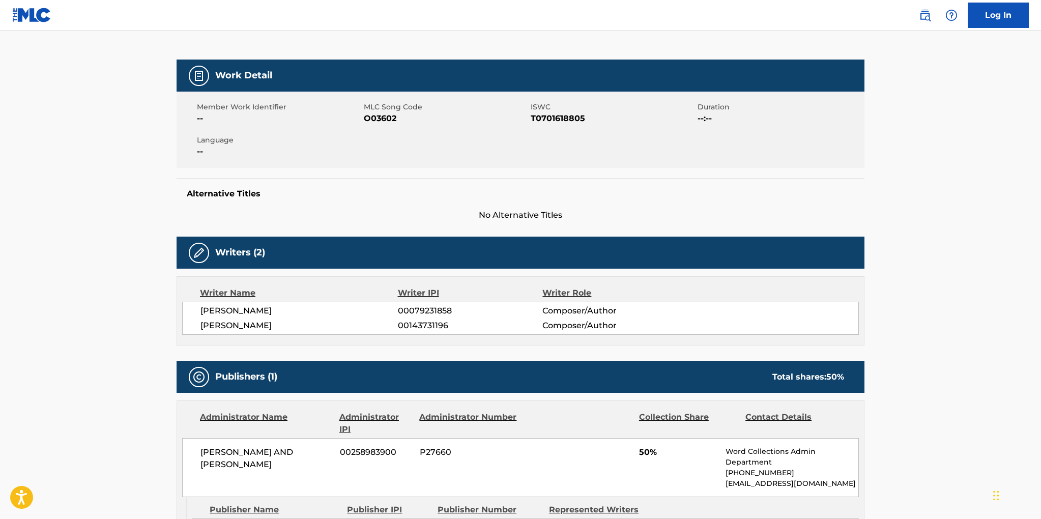
scroll to position [33, 0]
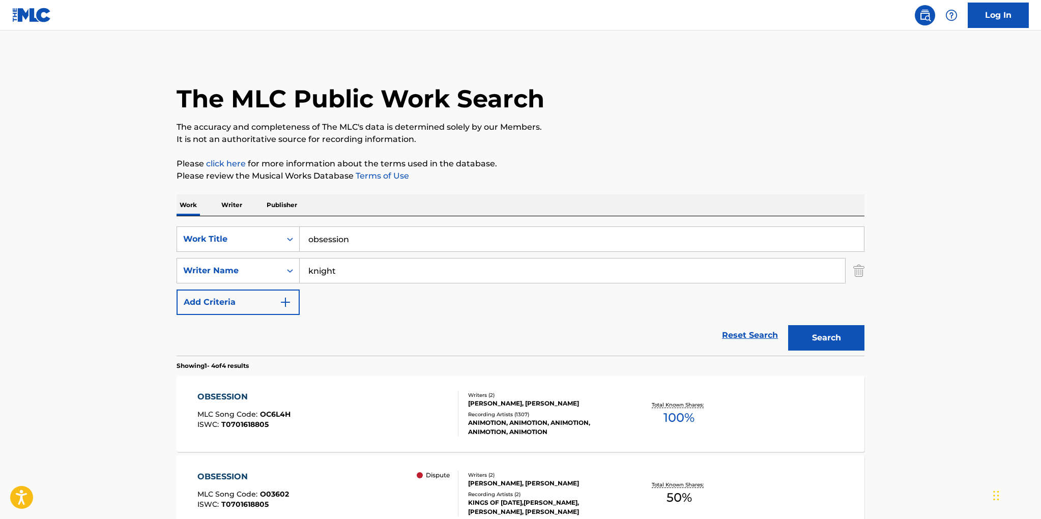
click at [236, 206] on p "Writer" at bounding box center [231, 204] width 27 height 21
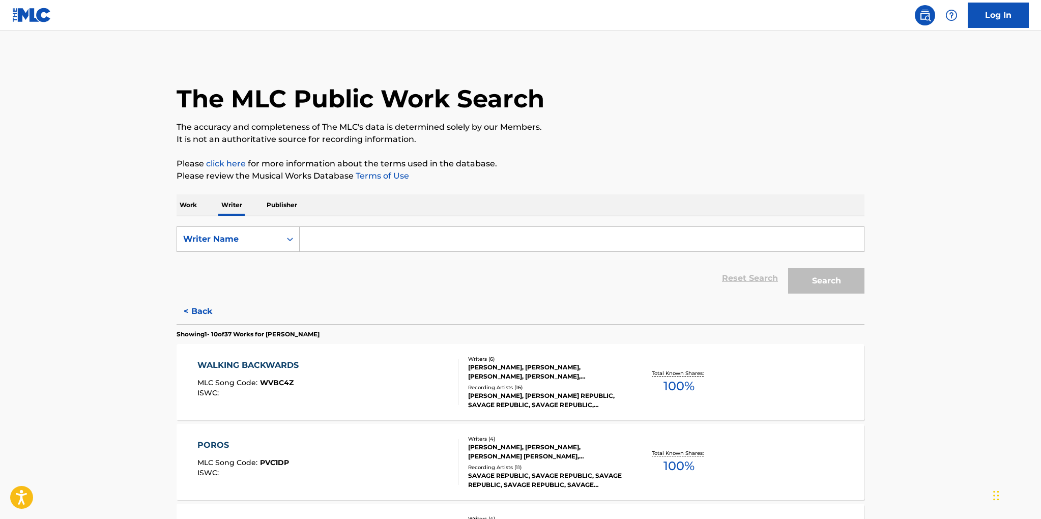
drag, startPoint x: 313, startPoint y: 240, endPoint x: 321, endPoint y: 239, distance: 8.2
click at [314, 240] on input "Search Form" at bounding box center [582, 239] width 564 height 24
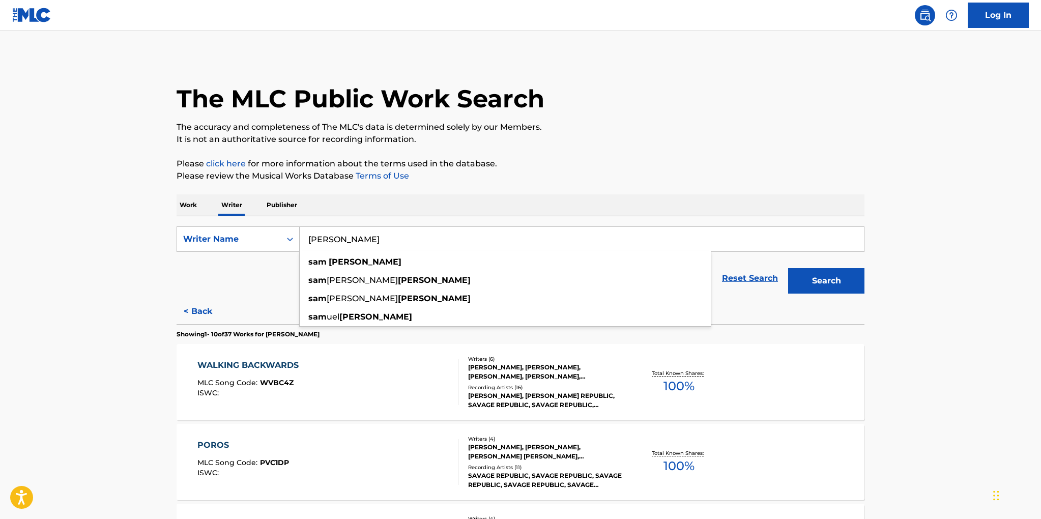
type input "sam fishman"
click at [788, 268] on button "Search" at bounding box center [826, 280] width 76 height 25
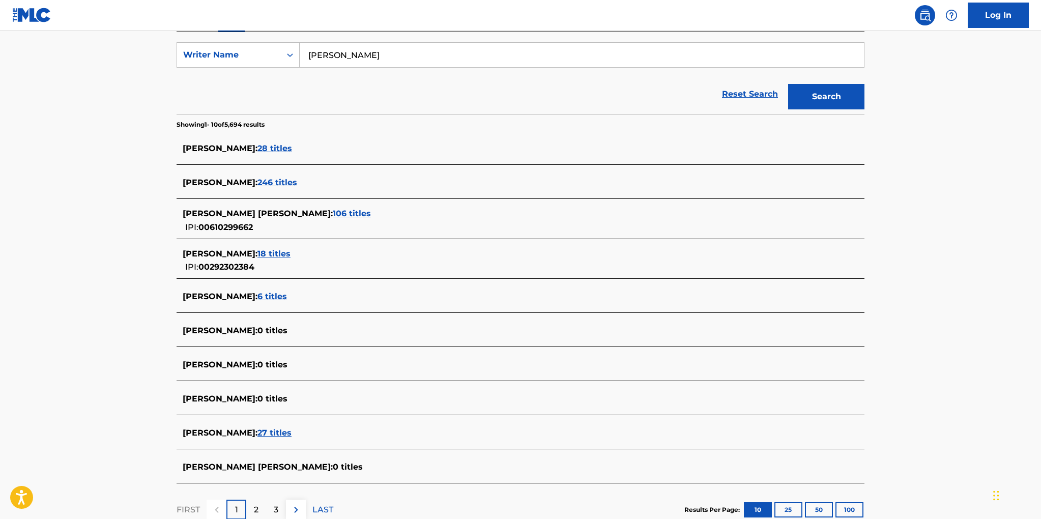
scroll to position [174, 0]
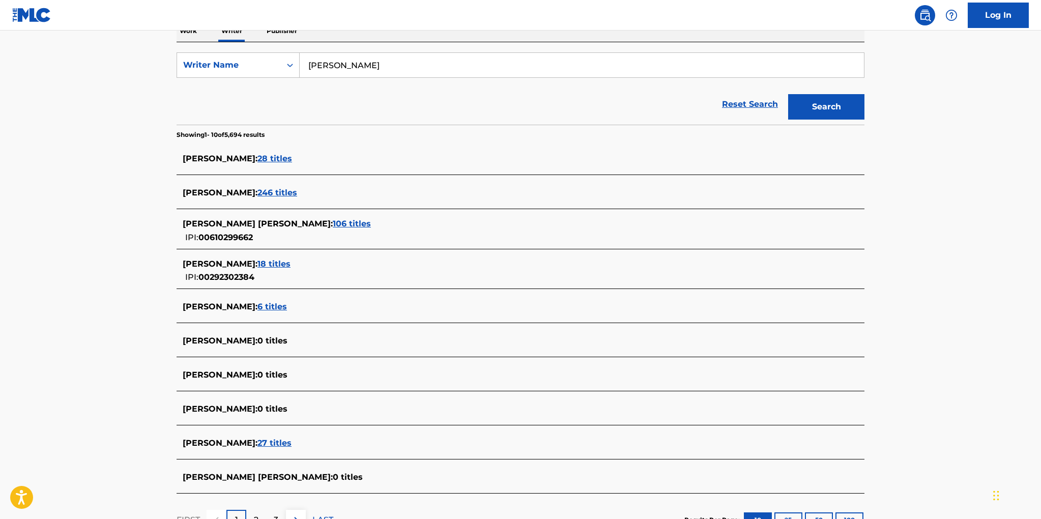
click at [263, 159] on span "28 titles" at bounding box center [274, 159] width 35 height 10
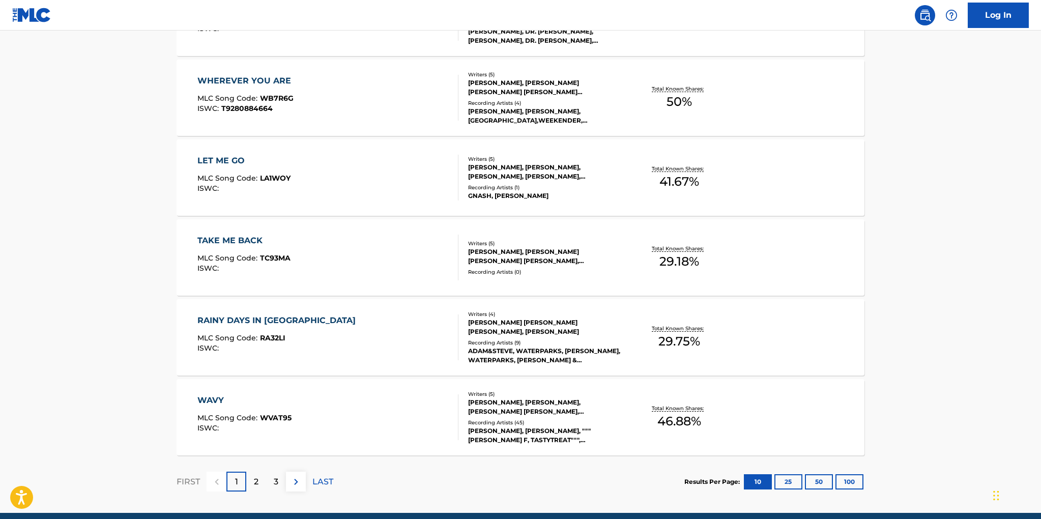
scroll to position [682, 0]
